Goal: Check status: Check status

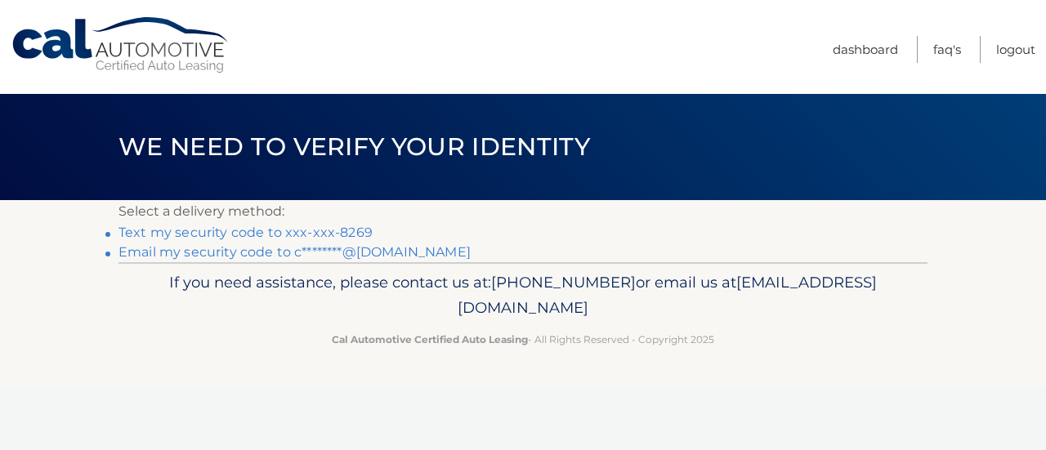
click at [337, 230] on link "Text my security code to xxx-xxx-8269" at bounding box center [246, 233] width 254 height 16
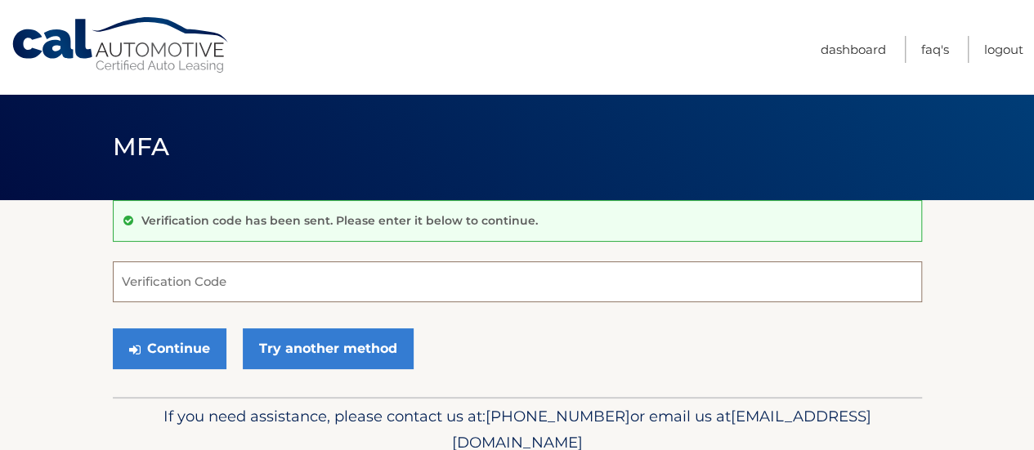
click at [205, 280] on input "Verification Code" at bounding box center [517, 282] width 809 height 41
type input "826939"
click at [113, 329] on button "Continue" at bounding box center [170, 349] width 114 height 41
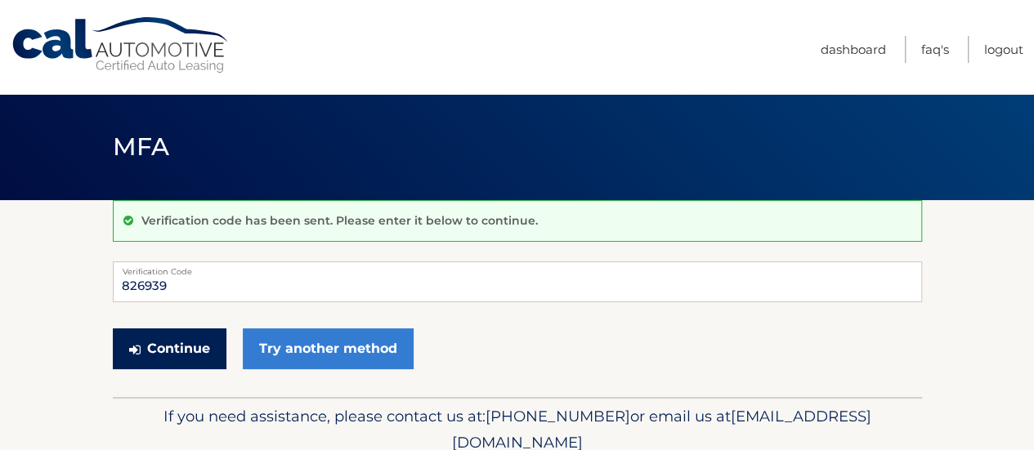
click at [158, 343] on button "Continue" at bounding box center [170, 349] width 114 height 41
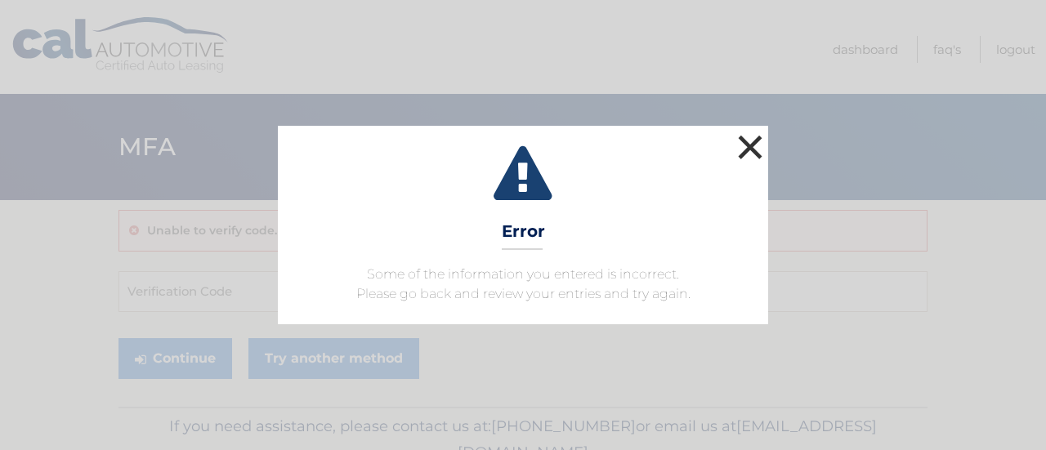
click at [751, 146] on button "×" at bounding box center [750, 147] width 33 height 33
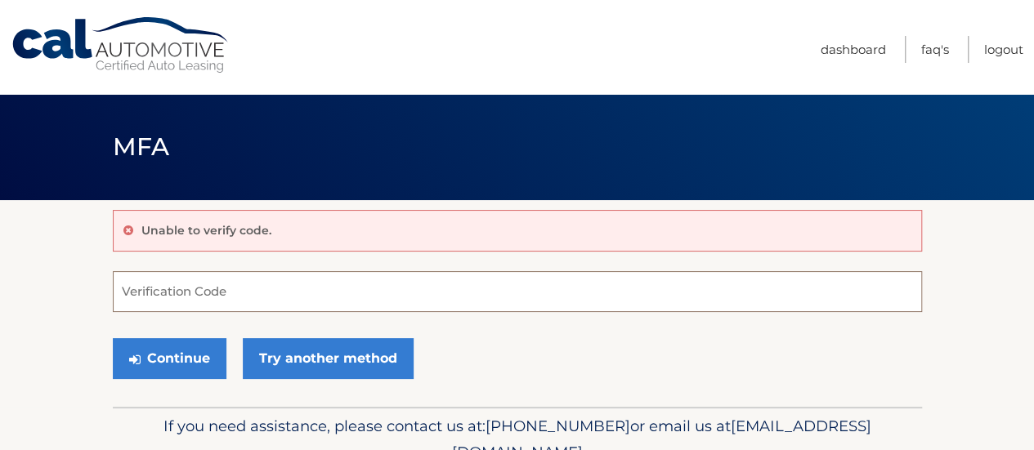
click at [235, 294] on input "Verification Code" at bounding box center [517, 291] width 809 height 41
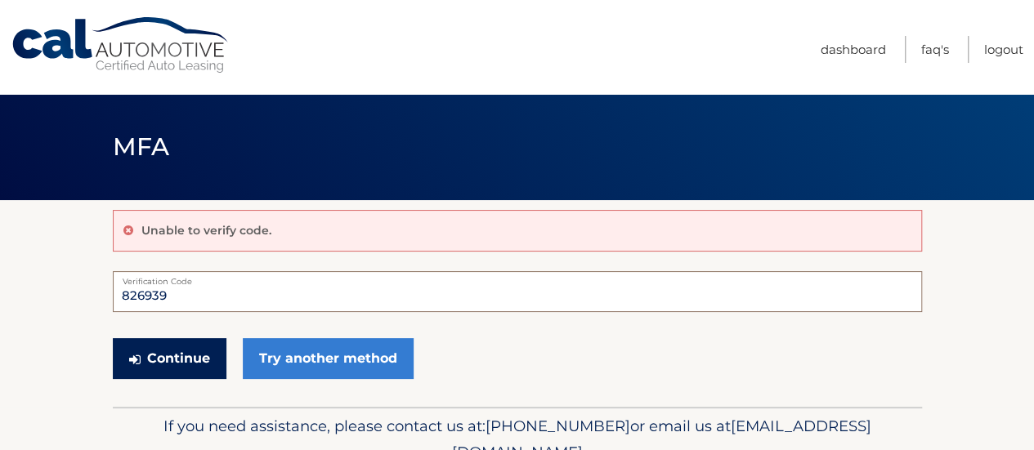
type input "826939"
click at [177, 364] on button "Continue" at bounding box center [170, 358] width 114 height 41
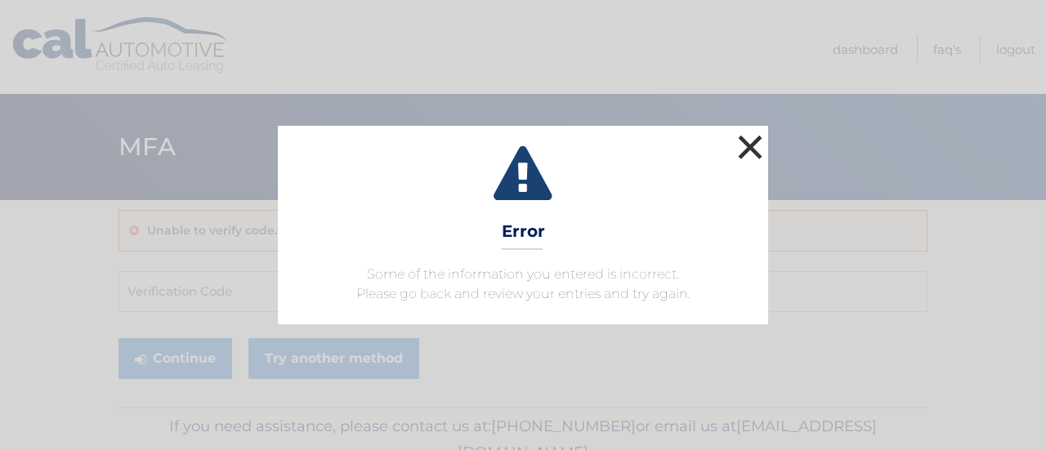
click at [749, 149] on button "×" at bounding box center [750, 147] width 33 height 33
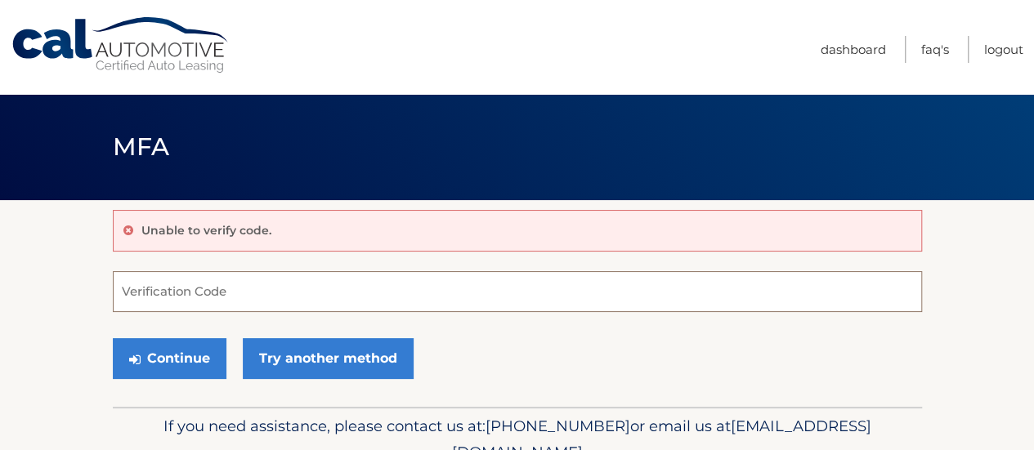
click at [186, 292] on input "Verification Code" at bounding box center [517, 291] width 809 height 41
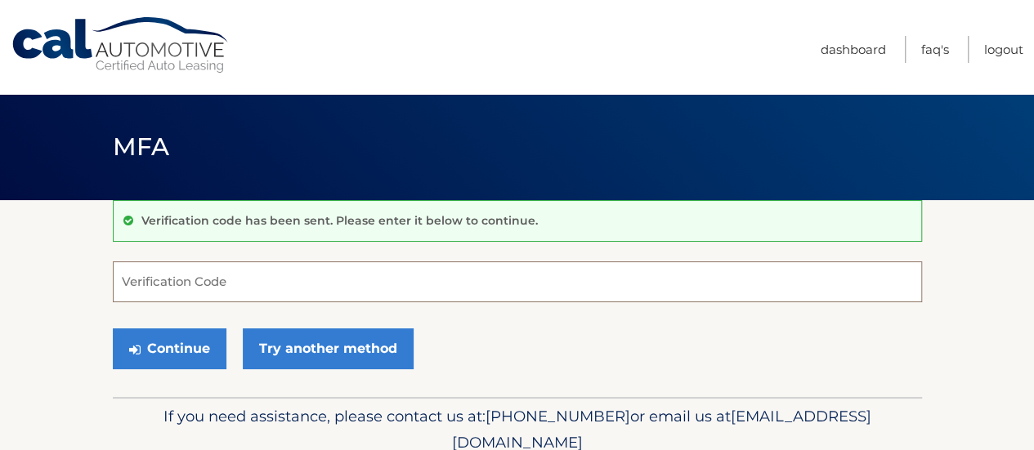
click at [246, 289] on input "Verification Code" at bounding box center [517, 282] width 809 height 41
type input "826939"
click at [113, 329] on button "Continue" at bounding box center [170, 349] width 114 height 41
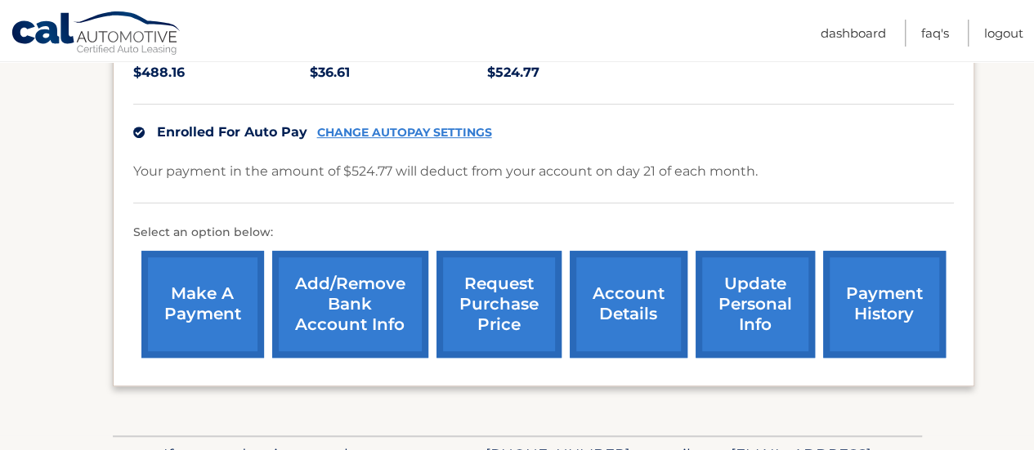
scroll to position [409, 0]
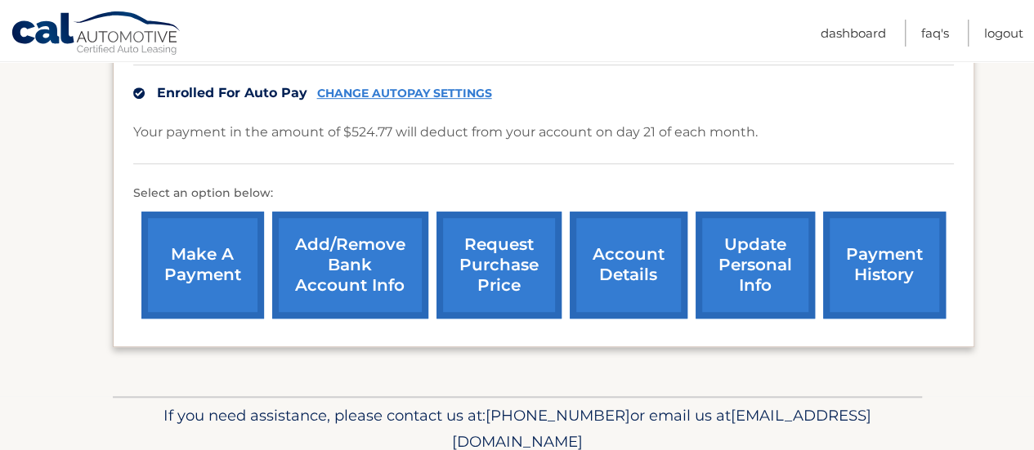
click at [864, 243] on link "payment history" at bounding box center [884, 265] width 123 height 107
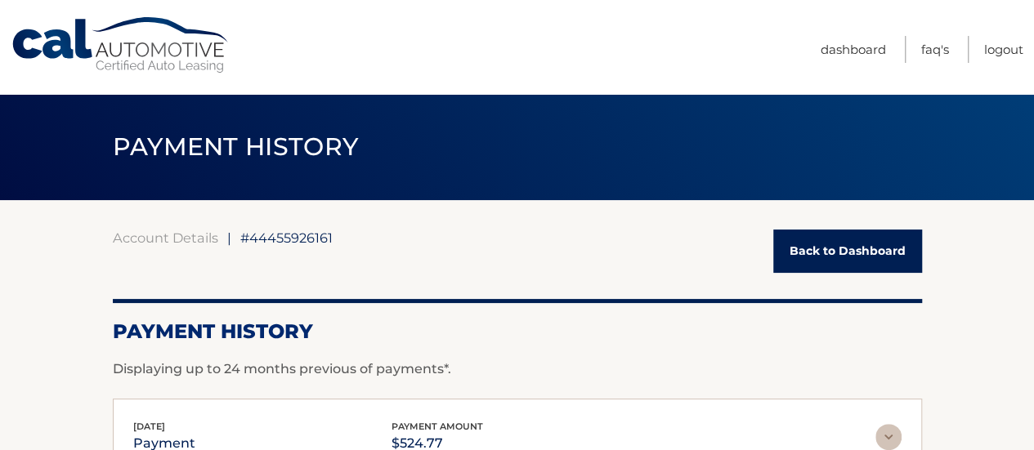
click at [824, 244] on link "Back to Dashboard" at bounding box center [847, 251] width 149 height 43
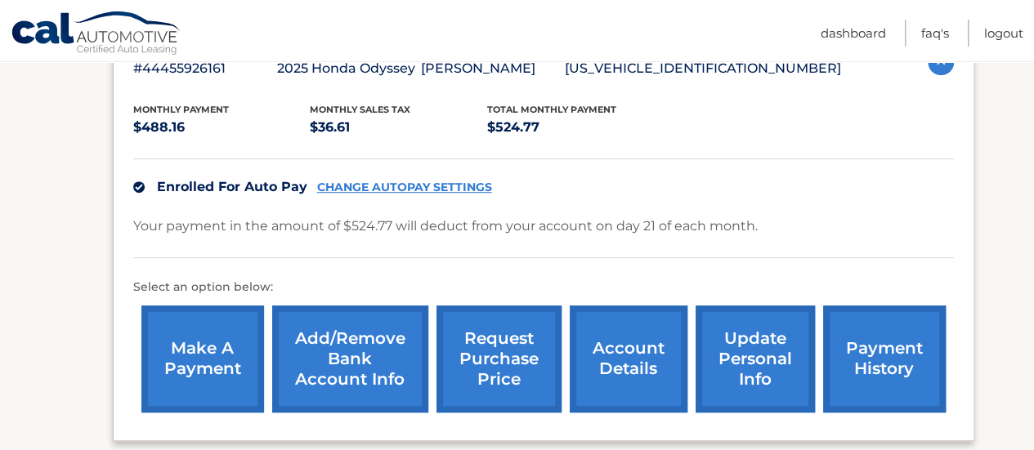
scroll to position [327, 0]
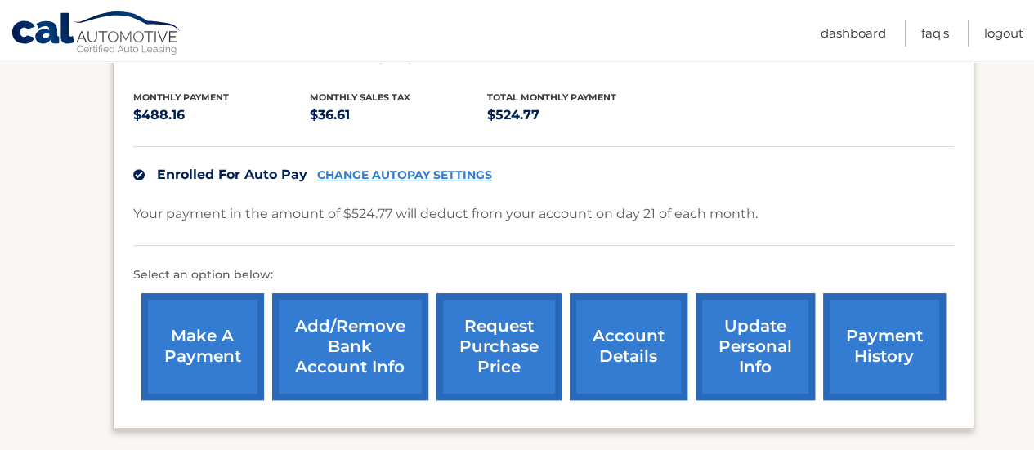
click at [635, 338] on link "account details" at bounding box center [629, 347] width 118 height 107
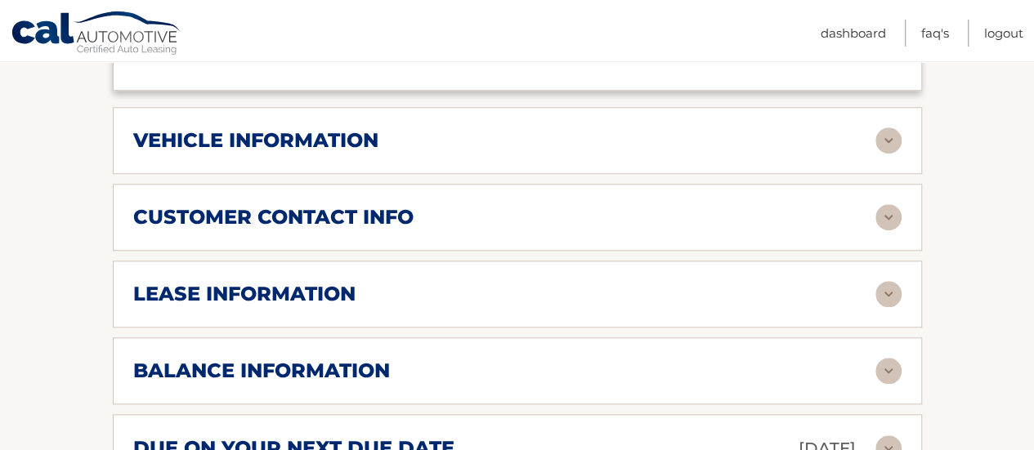
scroll to position [736, 0]
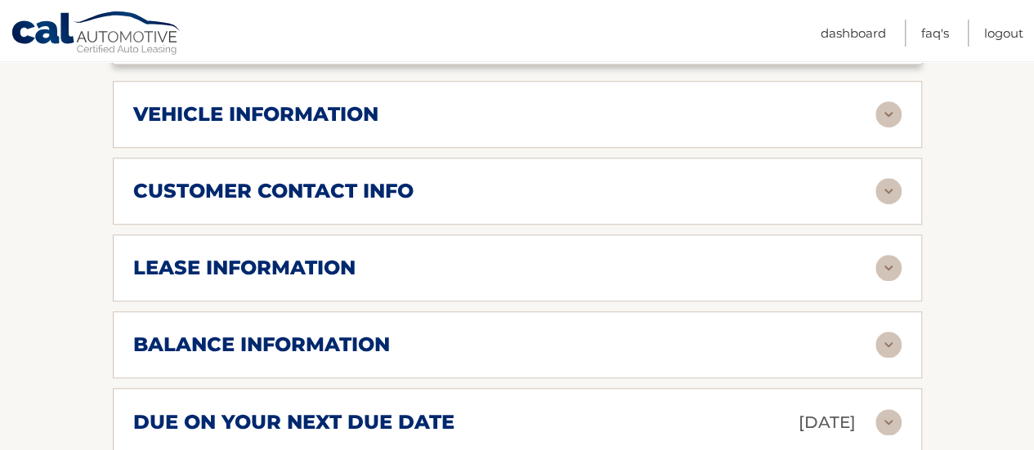
click at [459, 256] on div "lease information" at bounding box center [504, 268] width 742 height 25
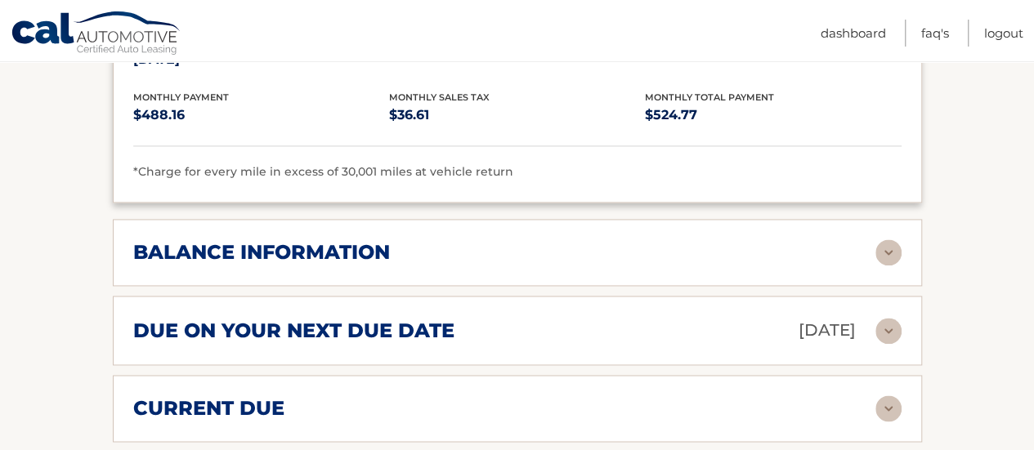
scroll to position [1145, 0]
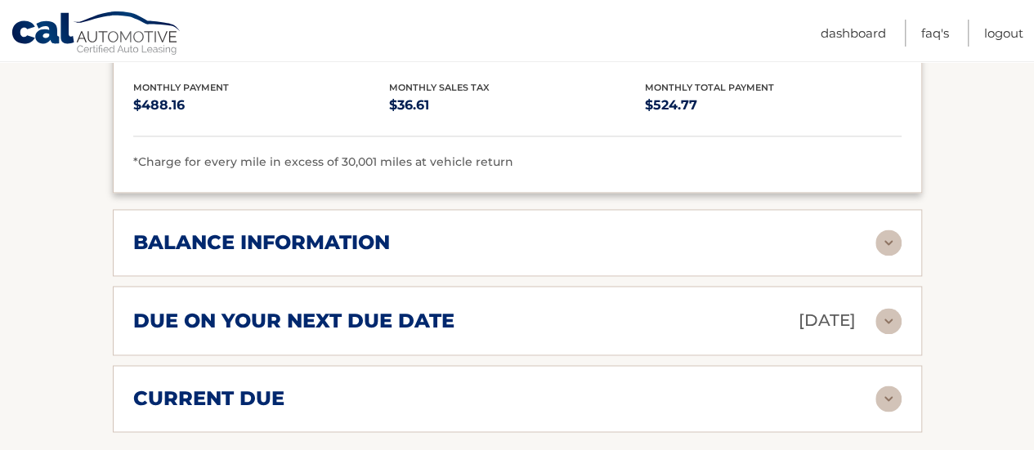
click at [481, 231] on div "balance information" at bounding box center [504, 243] width 742 height 25
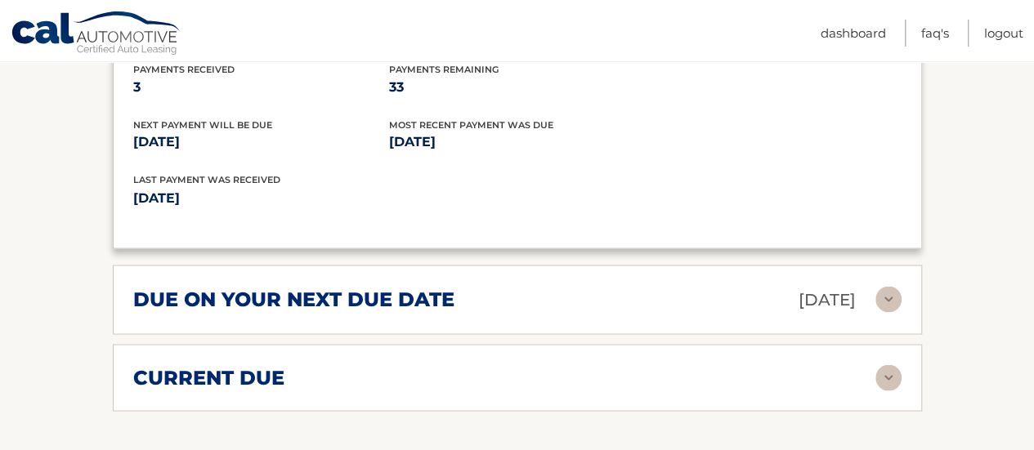
scroll to position [1390, 0]
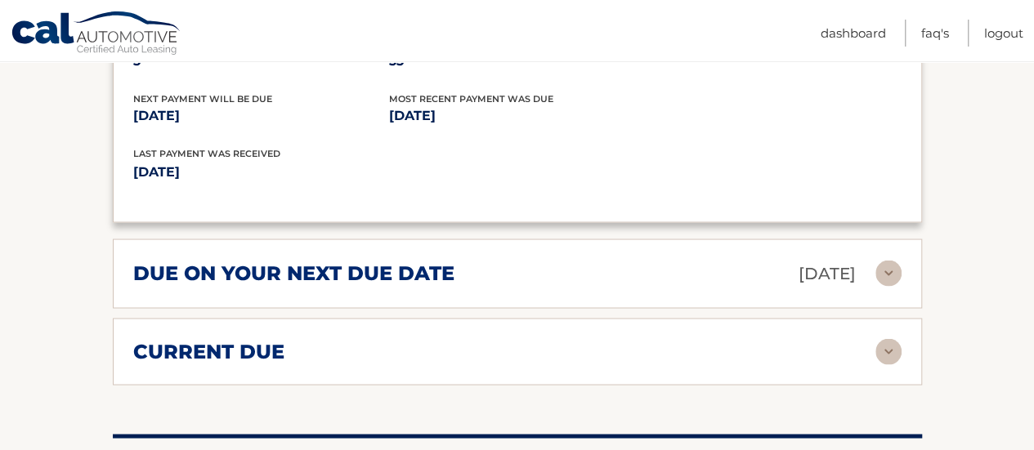
click at [489, 239] on div "due on your next due date Sep 21, 2025 Late Charges $26.24 Miscellaneous Charge…" at bounding box center [517, 273] width 809 height 69
click at [473, 259] on div "due on your next due date Sep 21, 2025" at bounding box center [504, 273] width 742 height 29
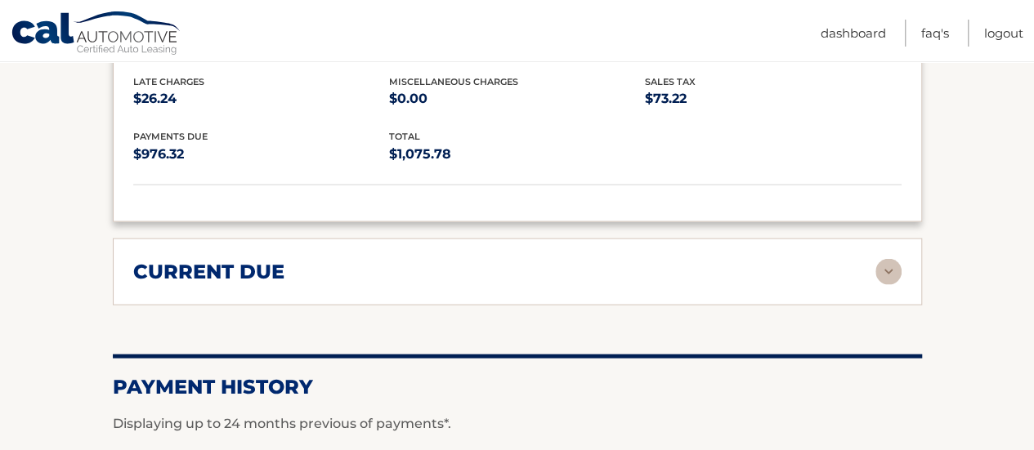
scroll to position [1635, 0]
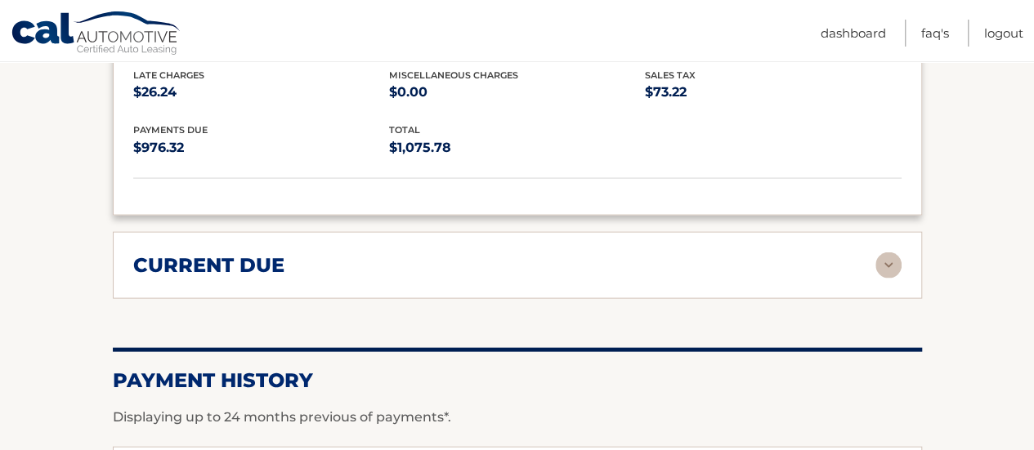
click at [475, 253] on div "current due" at bounding box center [504, 265] width 742 height 25
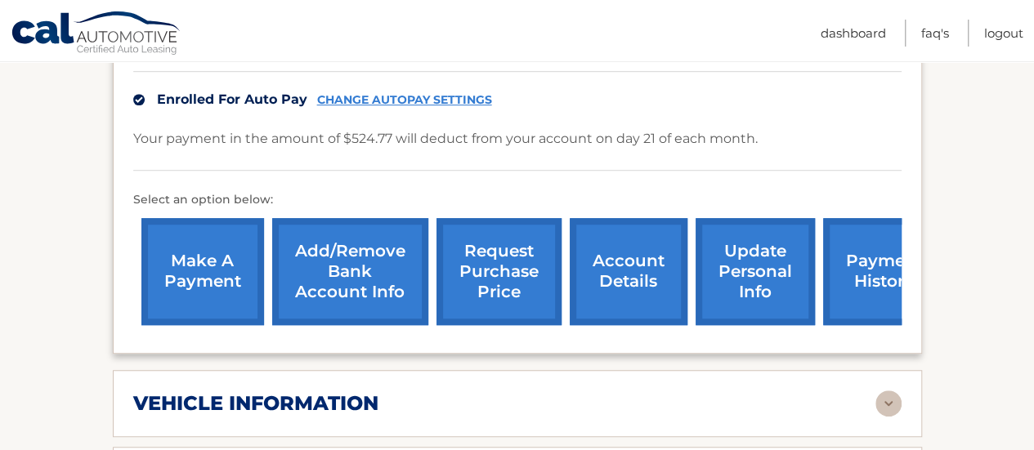
scroll to position [491, 0]
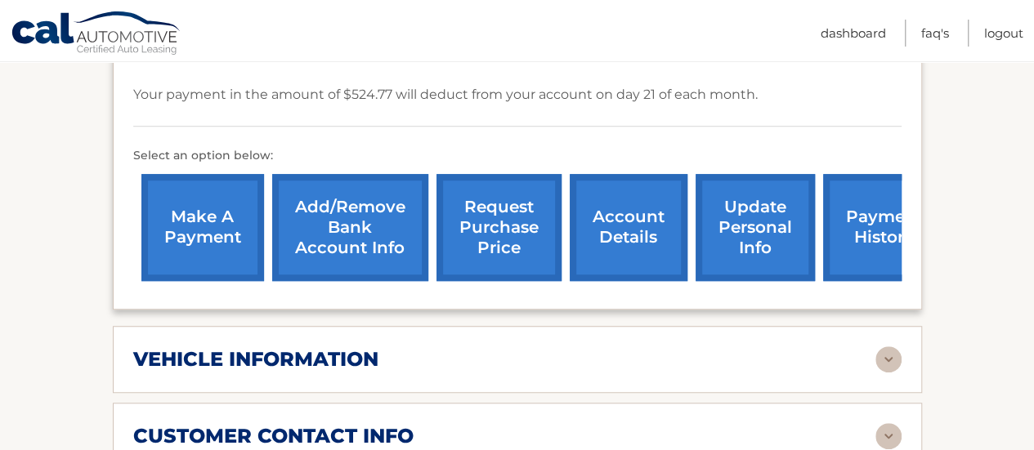
click at [865, 205] on link "payment history" at bounding box center [884, 227] width 123 height 107
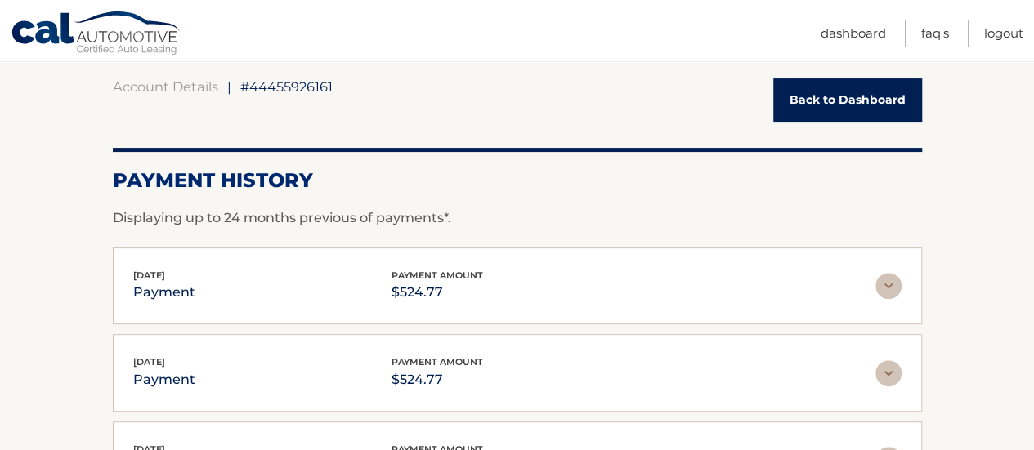
scroll to position [82, 0]
